Goal: Find specific page/section: Find specific page/section

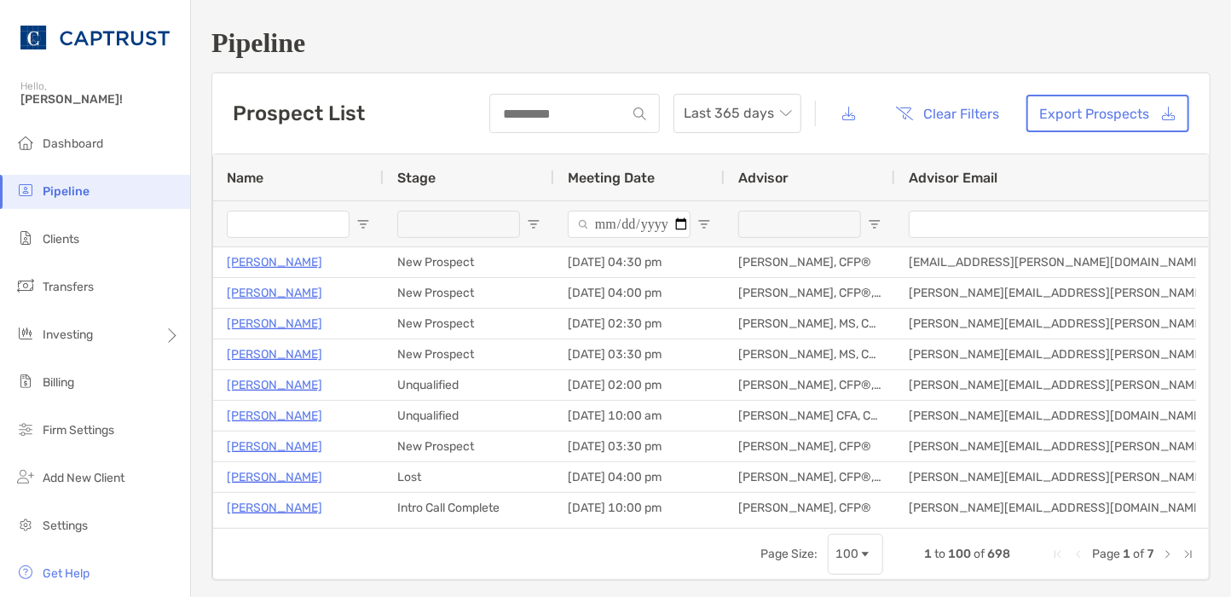
click at [282, 554] on div "Page Size: 100 1 to 100 of 698 Page 1 of 7" at bounding box center [711, 553] width 996 height 51
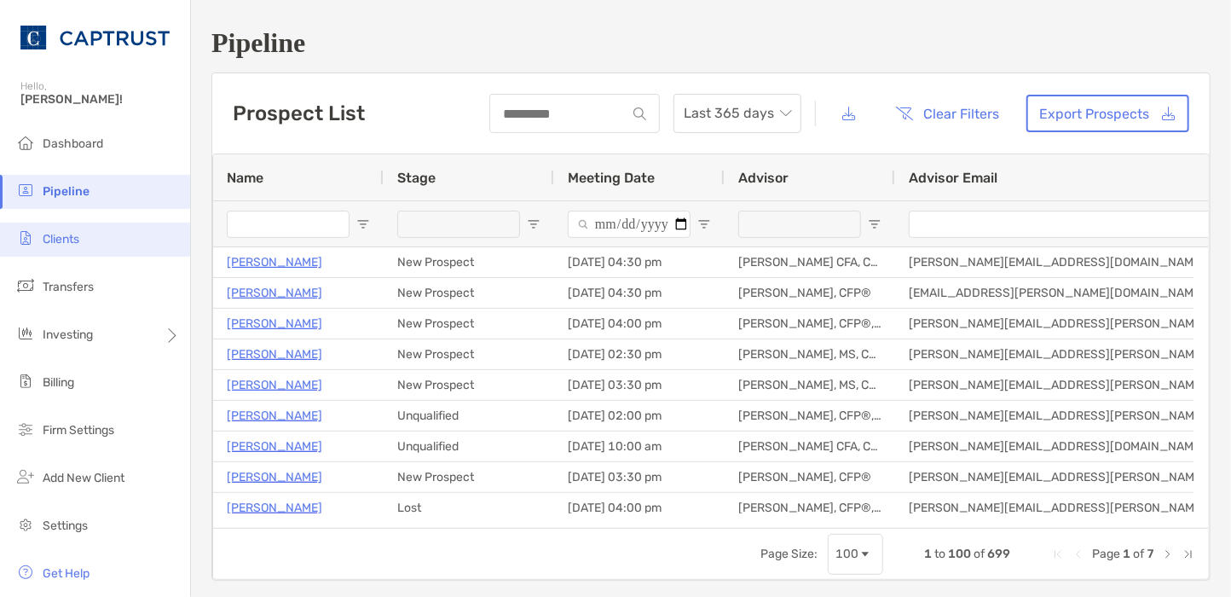
click at [89, 240] on li "Clients" at bounding box center [95, 239] width 190 height 34
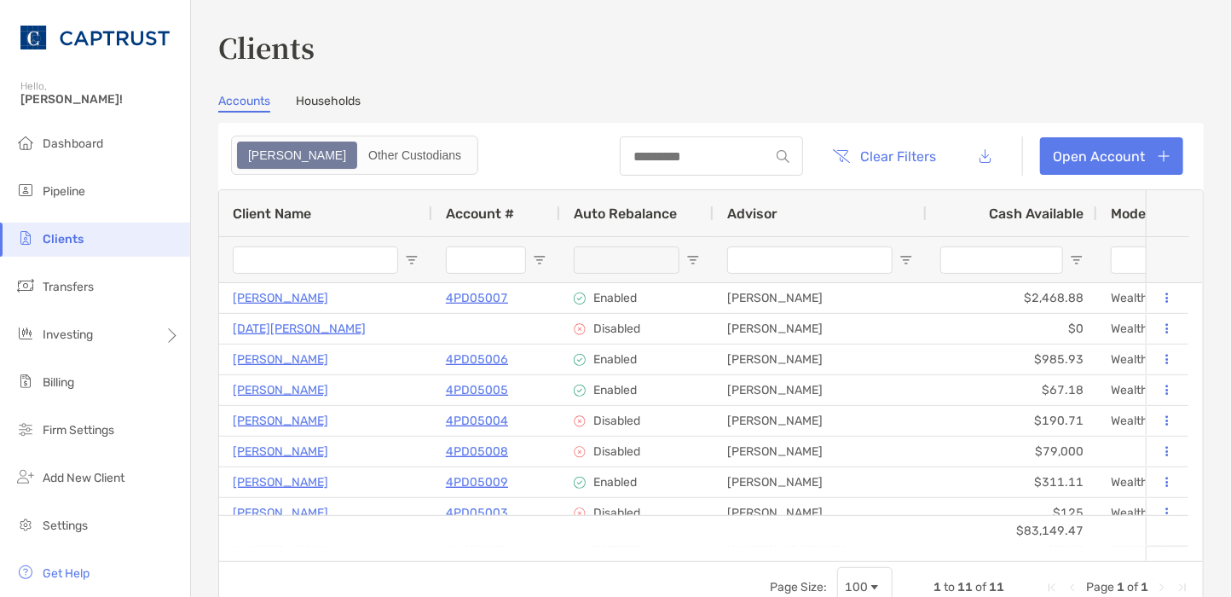
click at [661, 48] on h3 "Clients" at bounding box center [710, 46] width 985 height 39
click at [274, 588] on div "Page Size: 100 1 to 11 of 11 Page 1 of 1" at bounding box center [711, 586] width 984 height 51
